Goal: Information Seeking & Learning: Learn about a topic

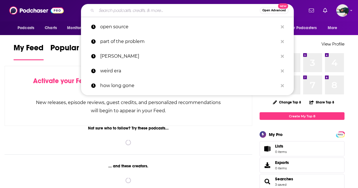
click at [165, 10] on input "Search podcasts, credits, & more..." at bounding box center [177, 10] width 163 height 9
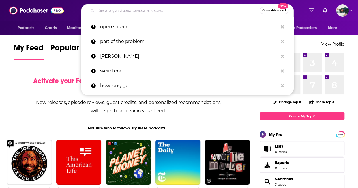
click at [146, 10] on input "Search podcasts, credits, & more..." at bounding box center [177, 10] width 163 height 9
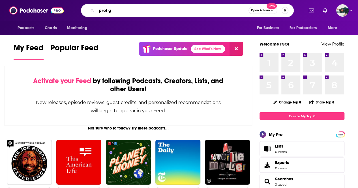
type input "prof g"
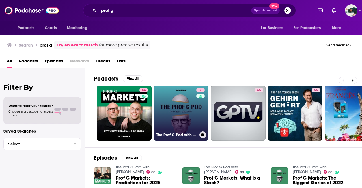
click at [170, 94] on link "88 The Prof G Pod with [PERSON_NAME]" at bounding box center [181, 113] width 55 height 55
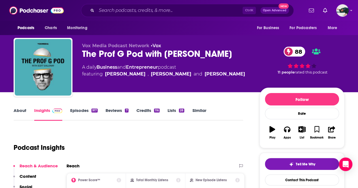
click at [90, 110] on link "Episodes 917" at bounding box center [83, 114] width 27 height 13
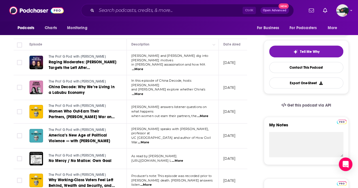
scroll to position [113, 0]
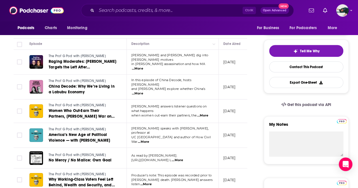
click at [149, 140] on span "...More" at bounding box center [143, 142] width 11 height 5
